Goal: Task Accomplishment & Management: Use online tool/utility

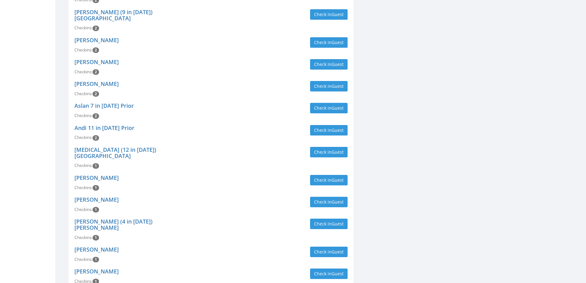
scroll to position [769, 0]
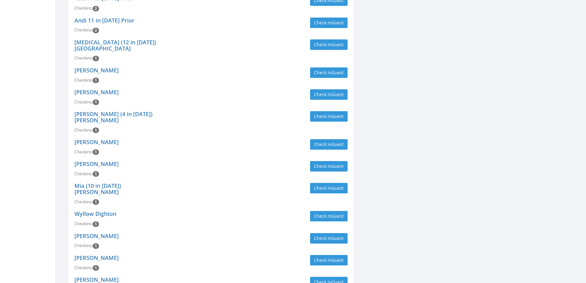
type input "[PERSON_NAME]"
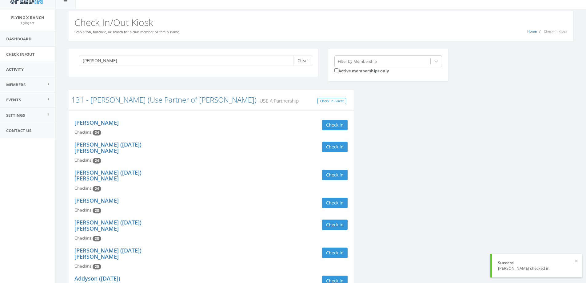
scroll to position [0, 0]
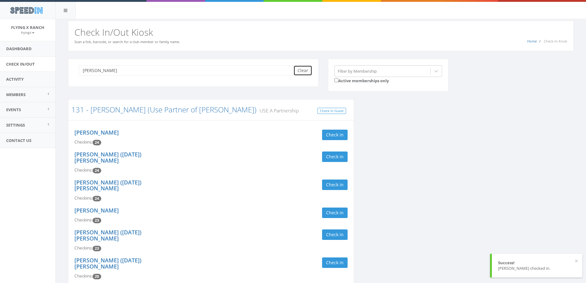
click at [299, 70] on button "Clear" at bounding box center [302, 70] width 19 height 10
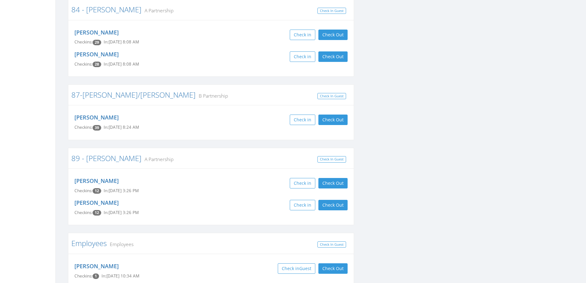
scroll to position [2922, 0]
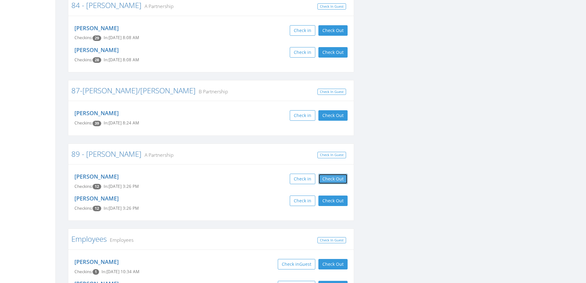
click at [332, 173] on button "Check Out" at bounding box center [332, 178] width 29 height 10
click at [332, 195] on button "Check Out" at bounding box center [332, 200] width 29 height 10
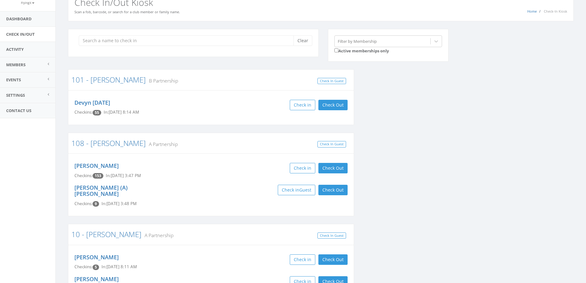
scroll to position [0, 0]
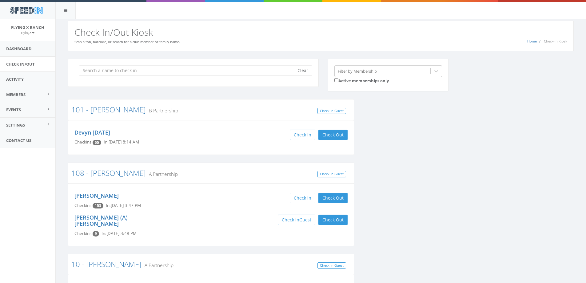
click at [187, 70] on input "search" at bounding box center [188, 70] width 219 height 10
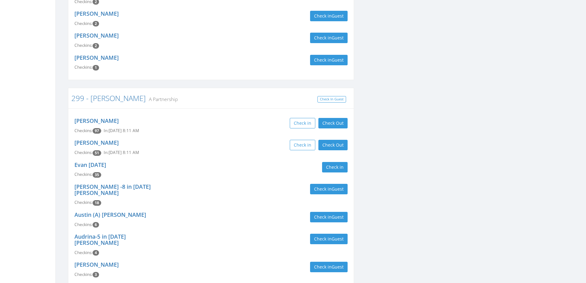
scroll to position [277, 0]
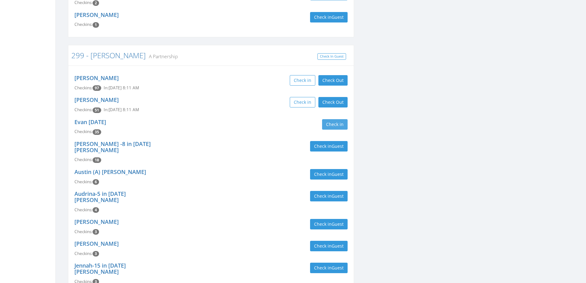
type input "[PERSON_NAME]"
click at [333, 119] on button "Check in" at bounding box center [335, 124] width 26 height 10
click at [219, 130] on div "[PERSON_NAME] [DATE] Checkins: 36 In: [DATE] 3:31 PM Check in Check Out Check O…" at bounding box center [211, 127] width 282 height 22
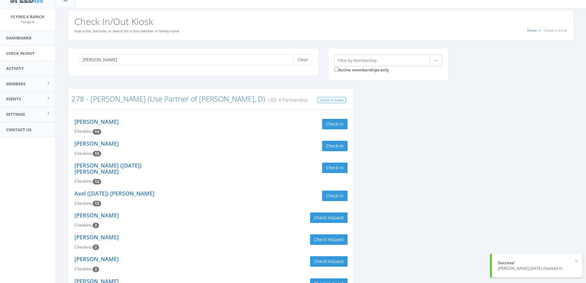
scroll to position [0, 0]
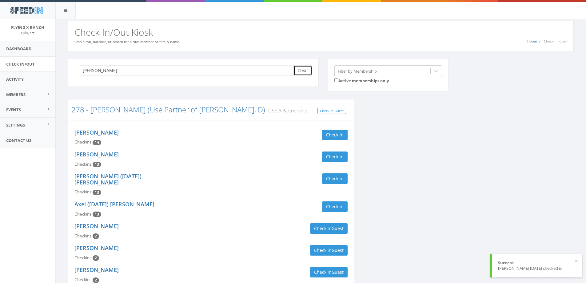
click at [303, 72] on button "Clear" at bounding box center [302, 70] width 19 height 10
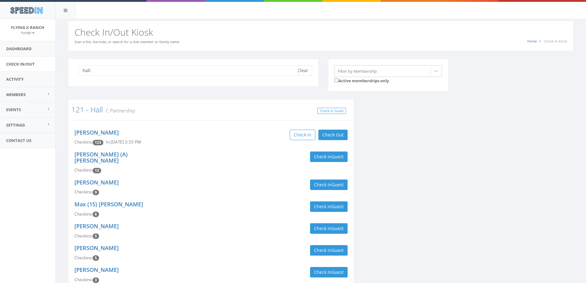
type input "hall"
click at [309, 68] on button "Clear" at bounding box center [302, 70] width 19 height 10
